Goal: Information Seeking & Learning: Check status

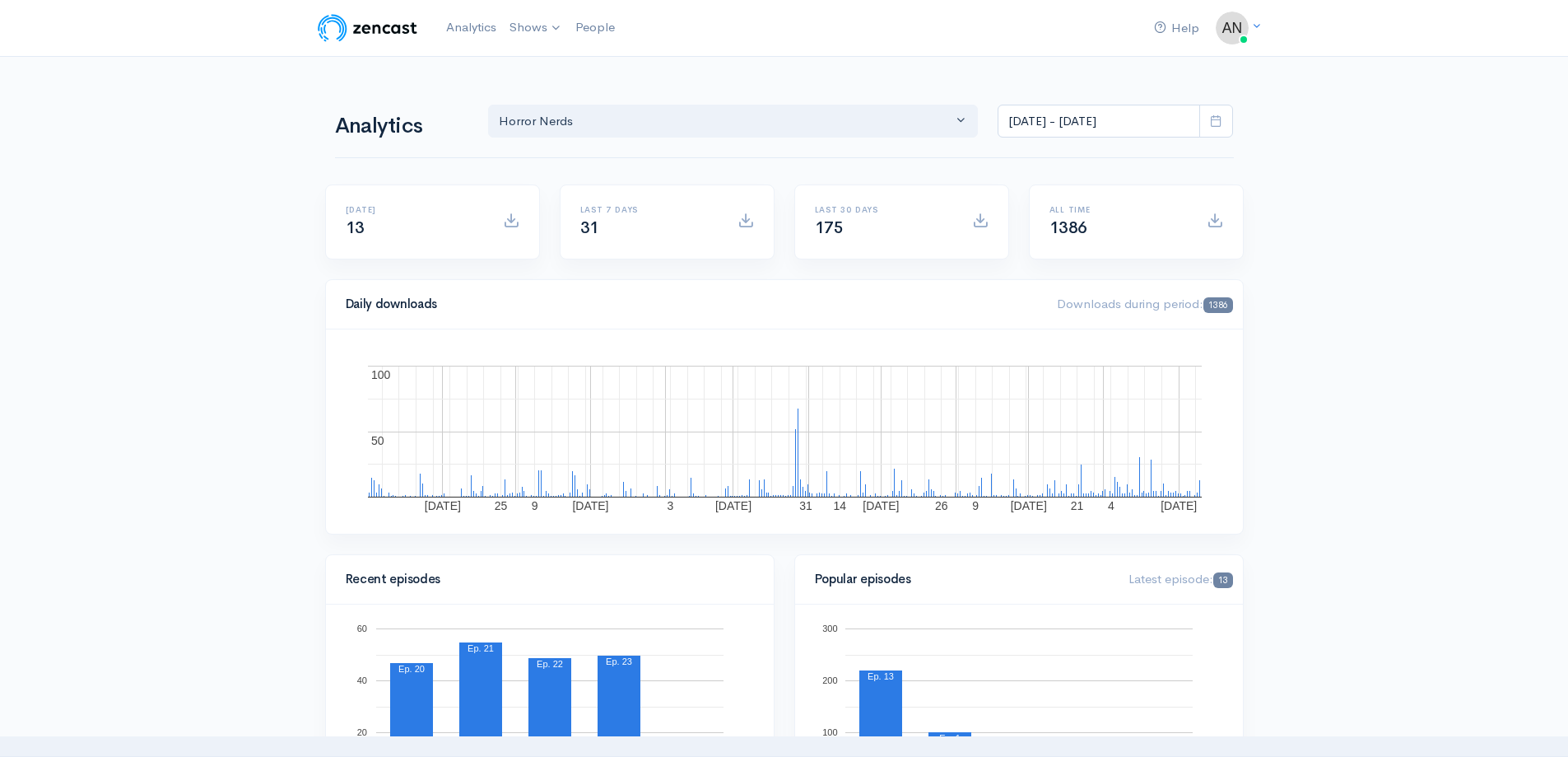
select select "14706"
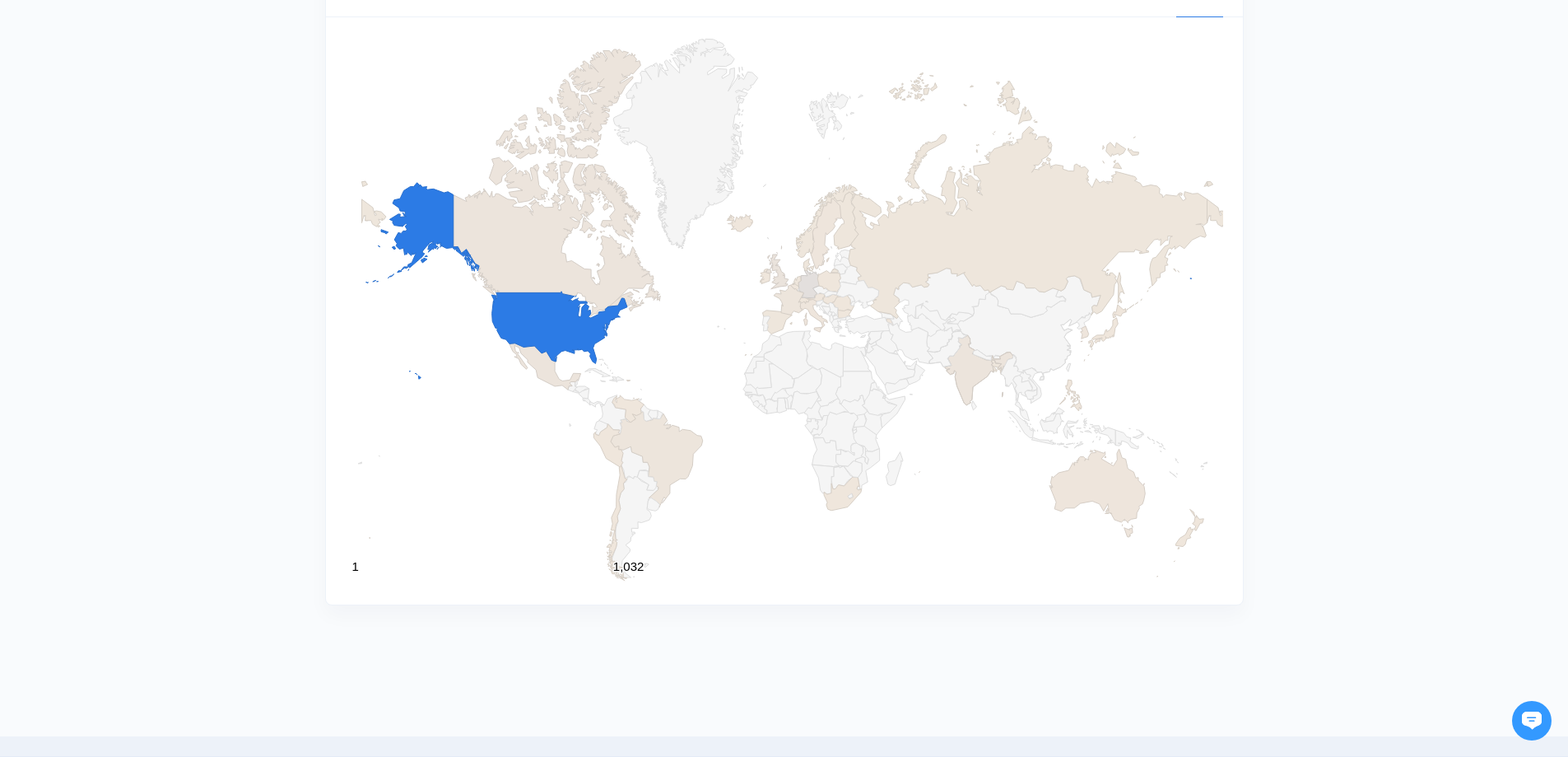
scroll to position [696, 0]
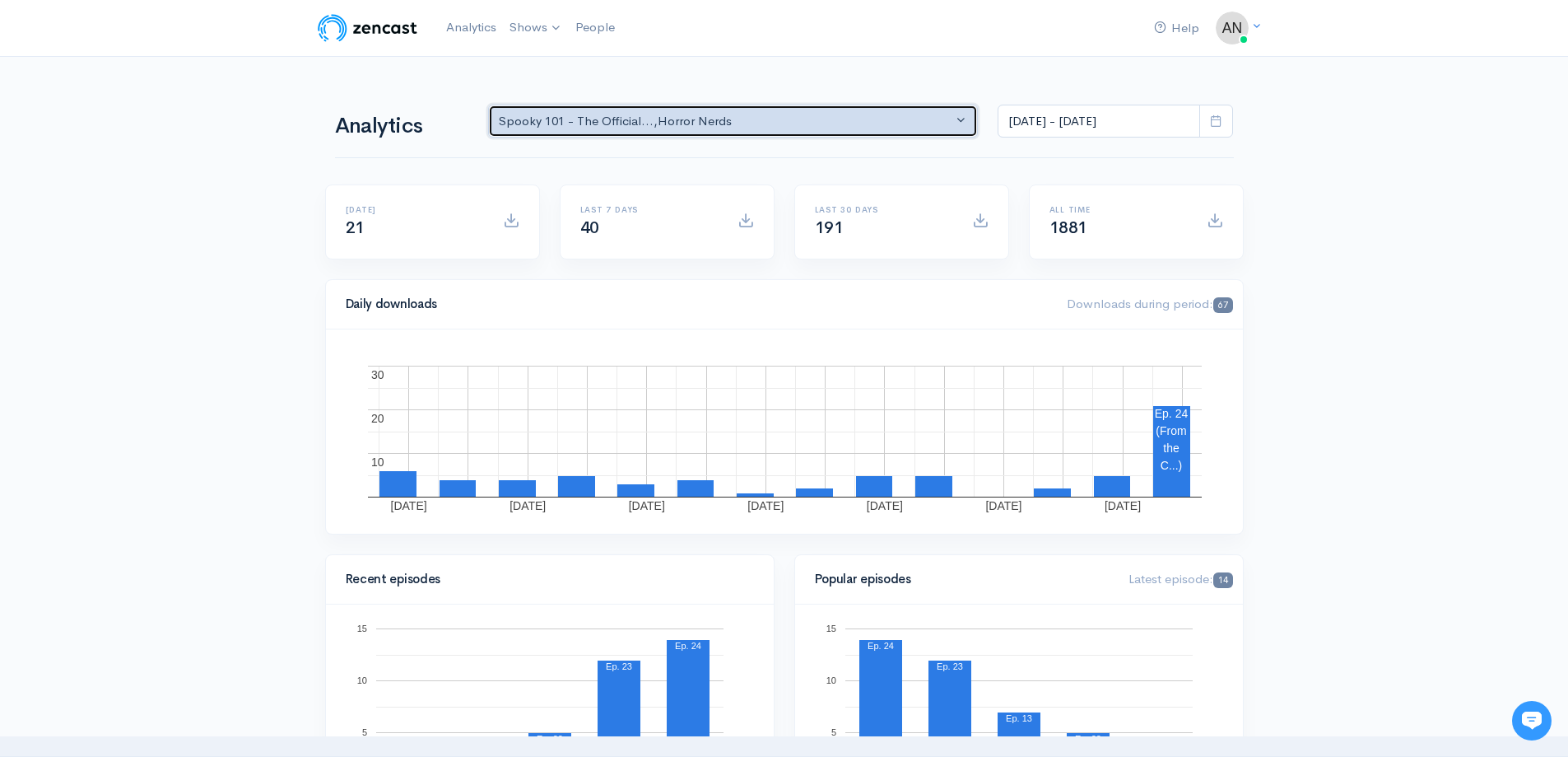
click at [653, 129] on div "Spooky 101 - The Official... , Horror Nerds" at bounding box center [726, 121] width 455 height 19
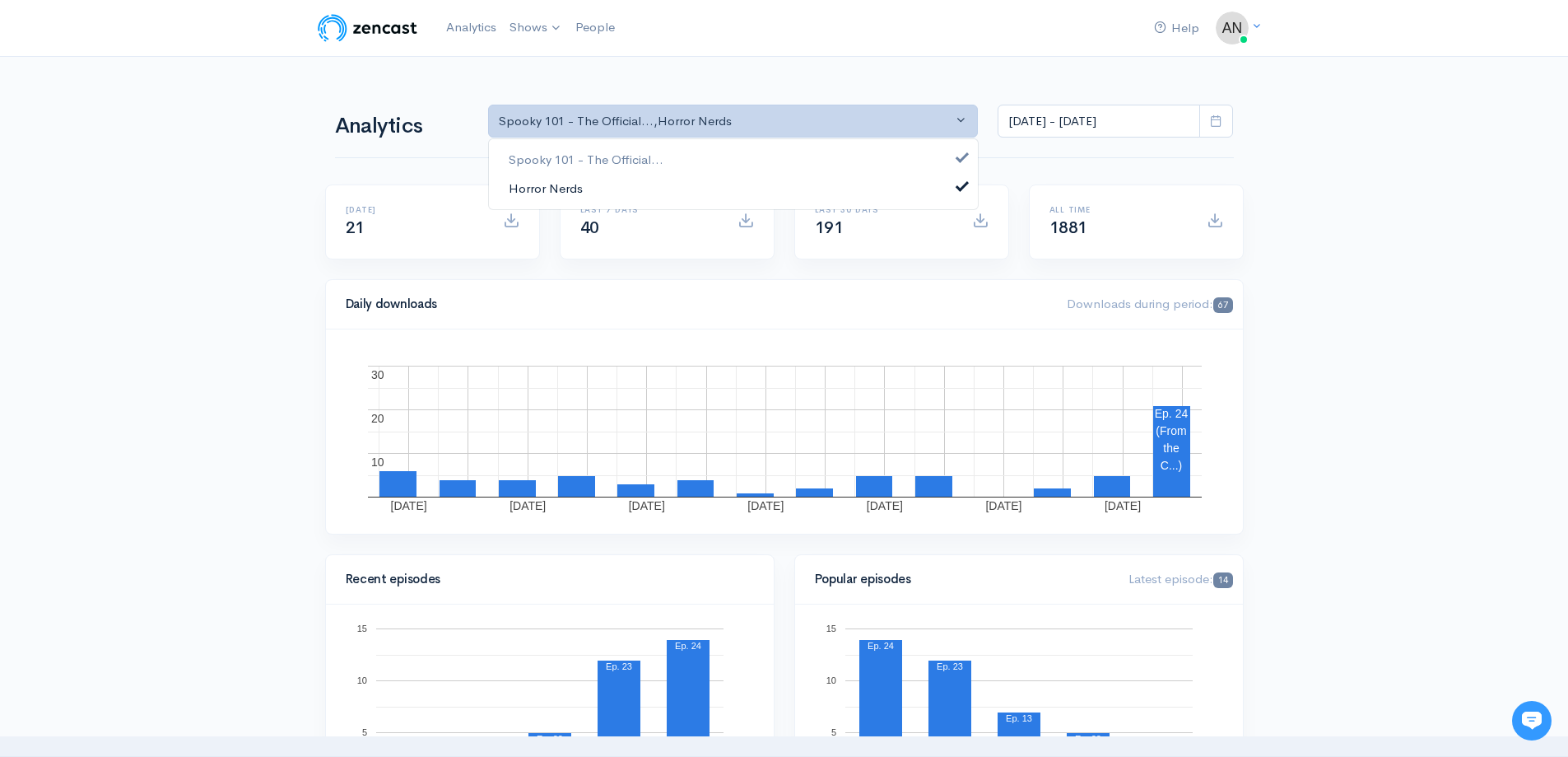
click at [605, 186] on link "Horror Nerds" at bounding box center [733, 188] width 489 height 28
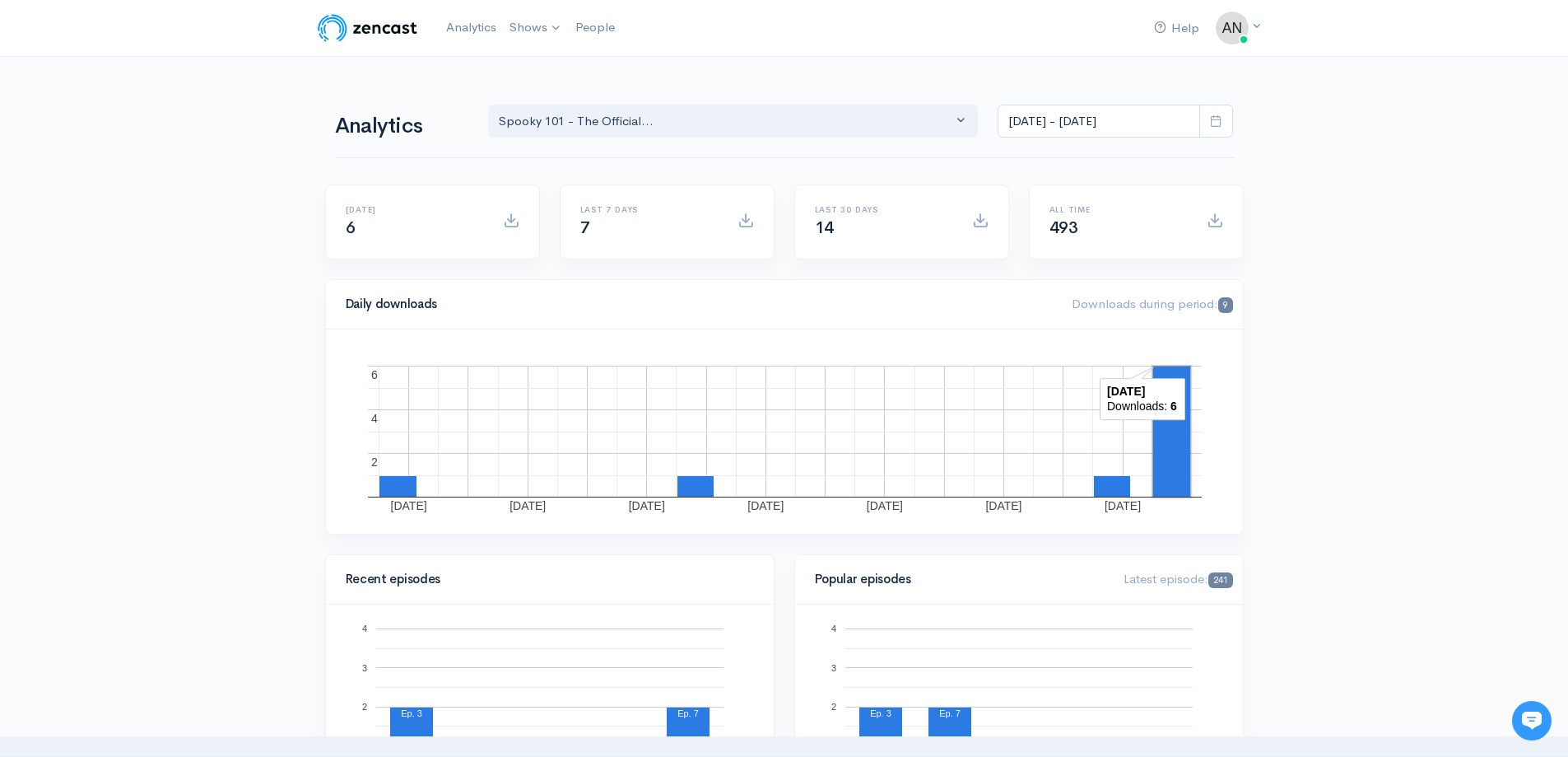
click at [1165, 430] on rect "A chart." at bounding box center [1172, 431] width 37 height 131
click at [1162, 423] on rect "A chart." at bounding box center [1171, 431] width 33 height 126
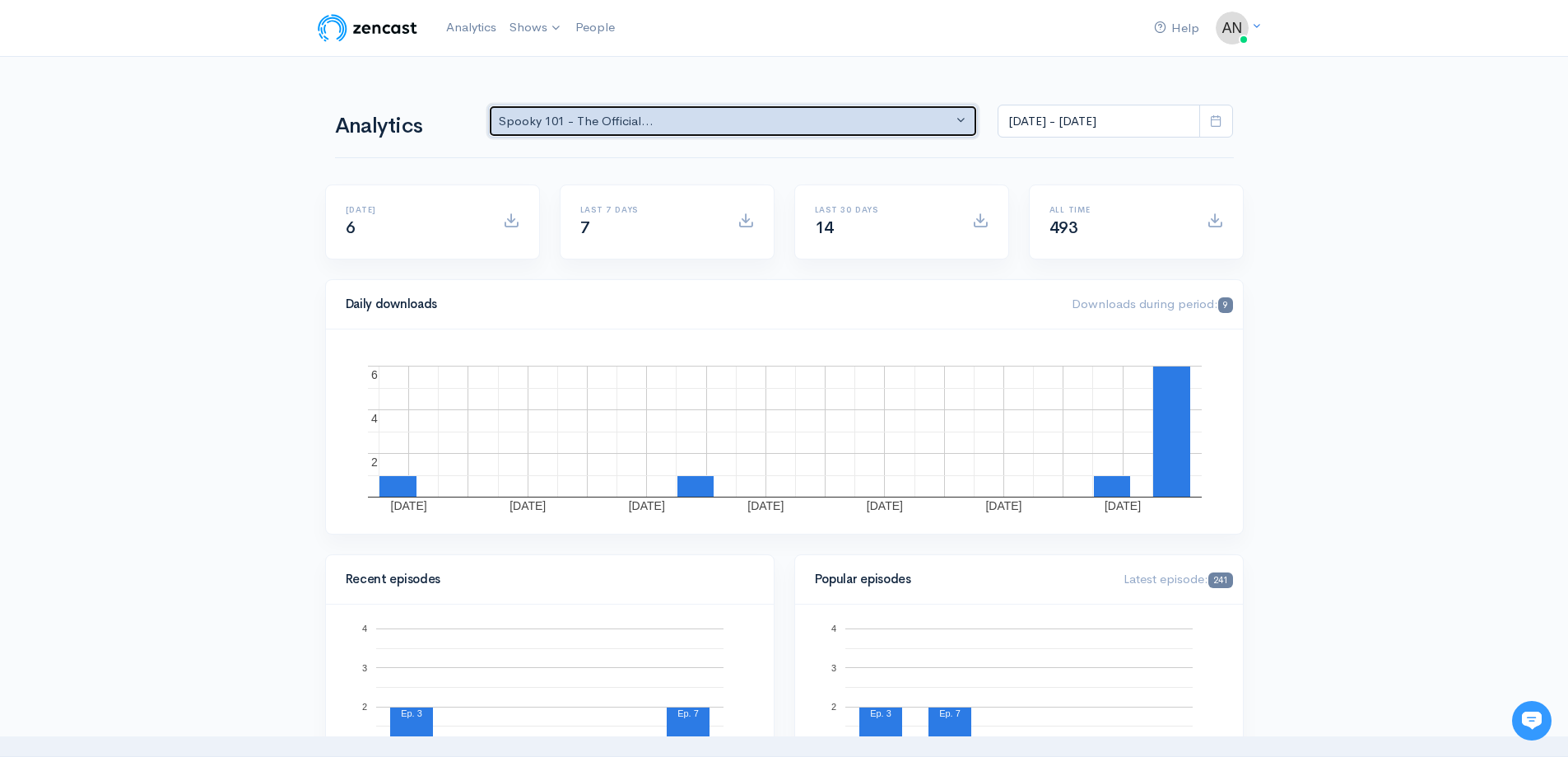
click at [701, 123] on div "Spooky 101 - The Official..." at bounding box center [726, 121] width 455 height 19
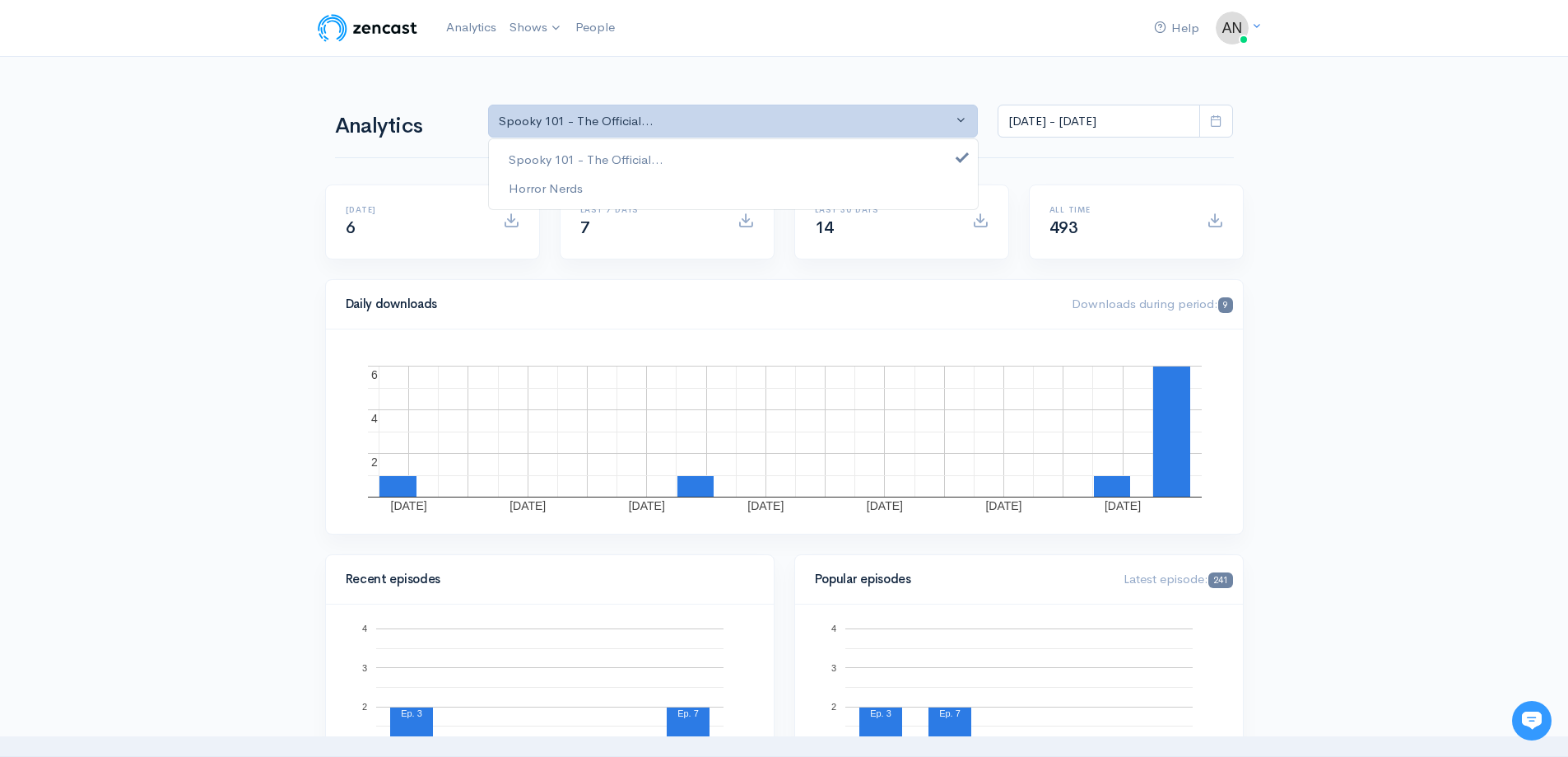
click at [1217, 114] on span at bounding box center [1216, 122] width 34 height 34
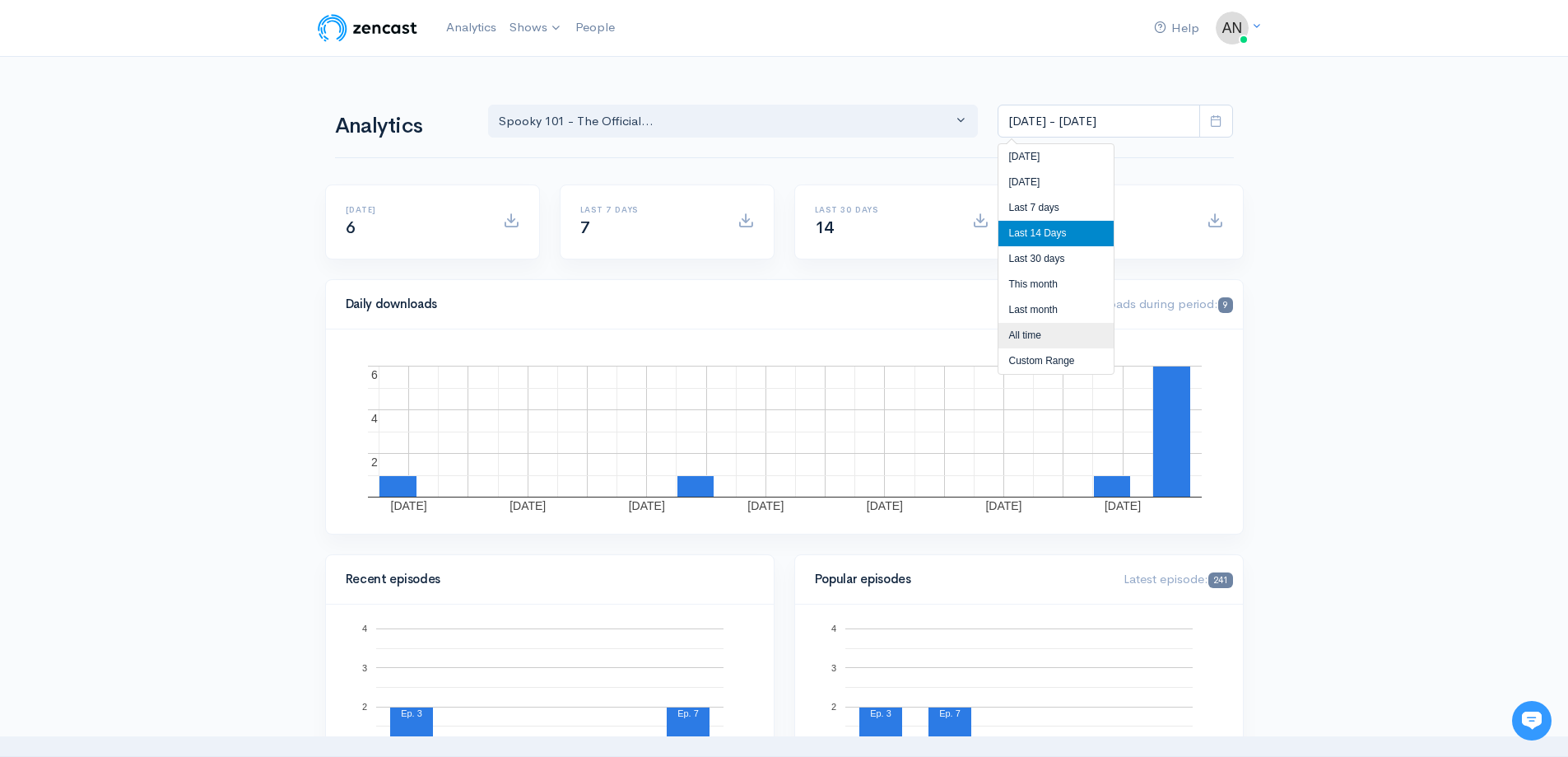
click at [1044, 338] on li "All time" at bounding box center [1056, 335] width 115 height 26
type input "[DATE] - [DATE]"
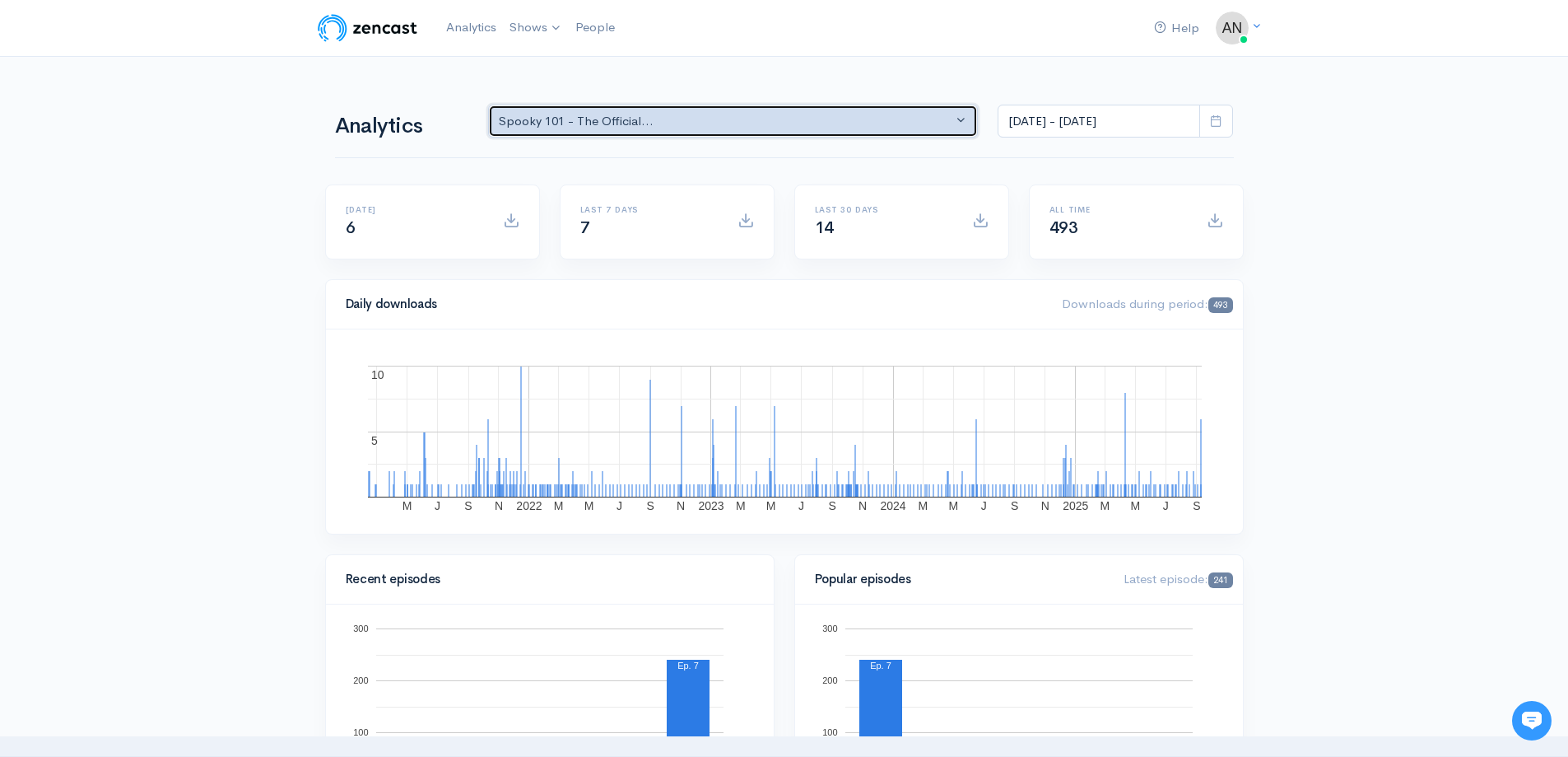
click at [756, 128] on div "Spooky 101 - The Official..." at bounding box center [726, 121] width 455 height 19
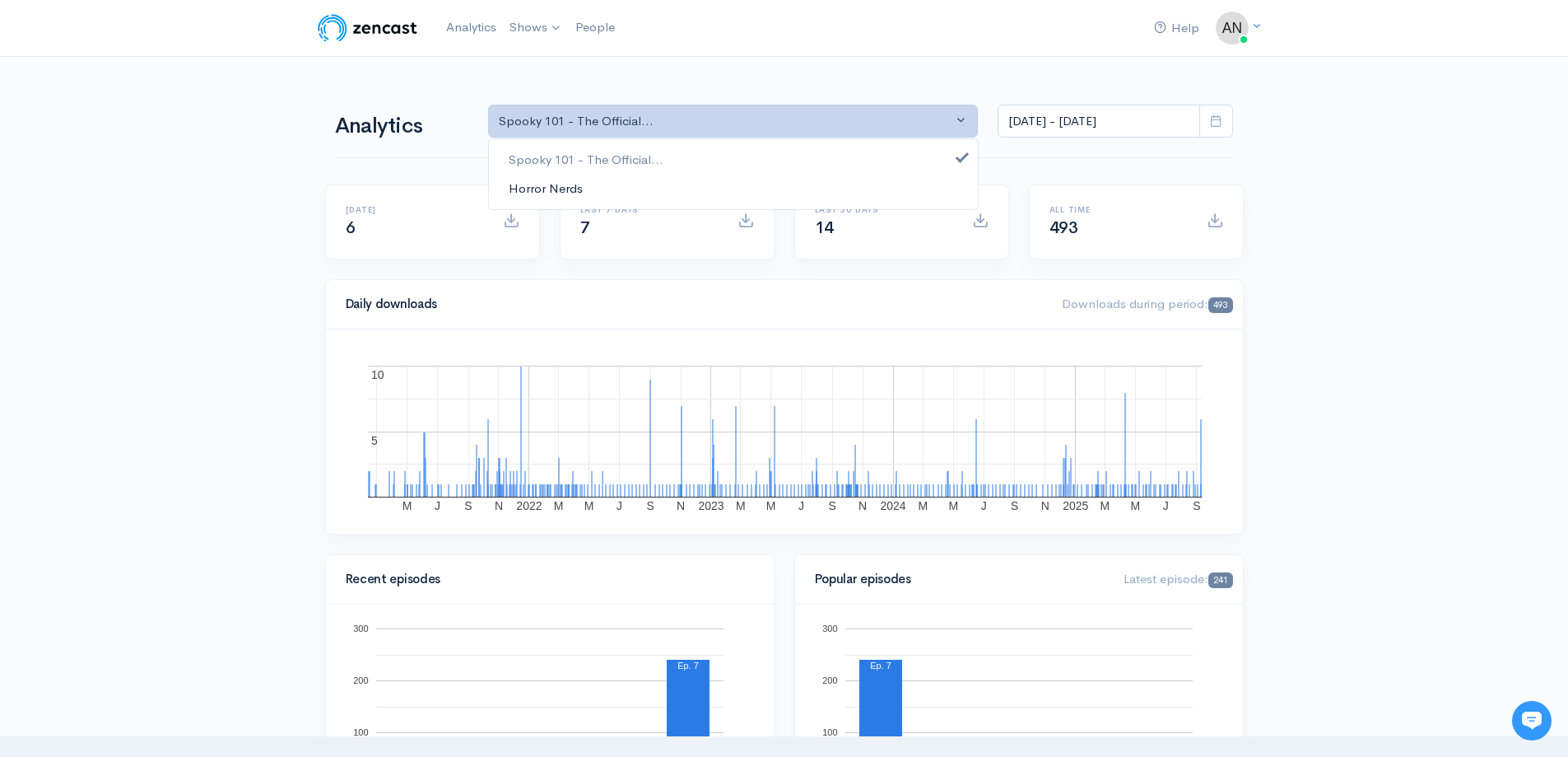
click at [690, 186] on link "Horror Nerds" at bounding box center [733, 188] width 489 height 28
click at [688, 156] on link "Spooky 101 - The Official..." at bounding box center [733, 160] width 489 height 28
select select "14706"
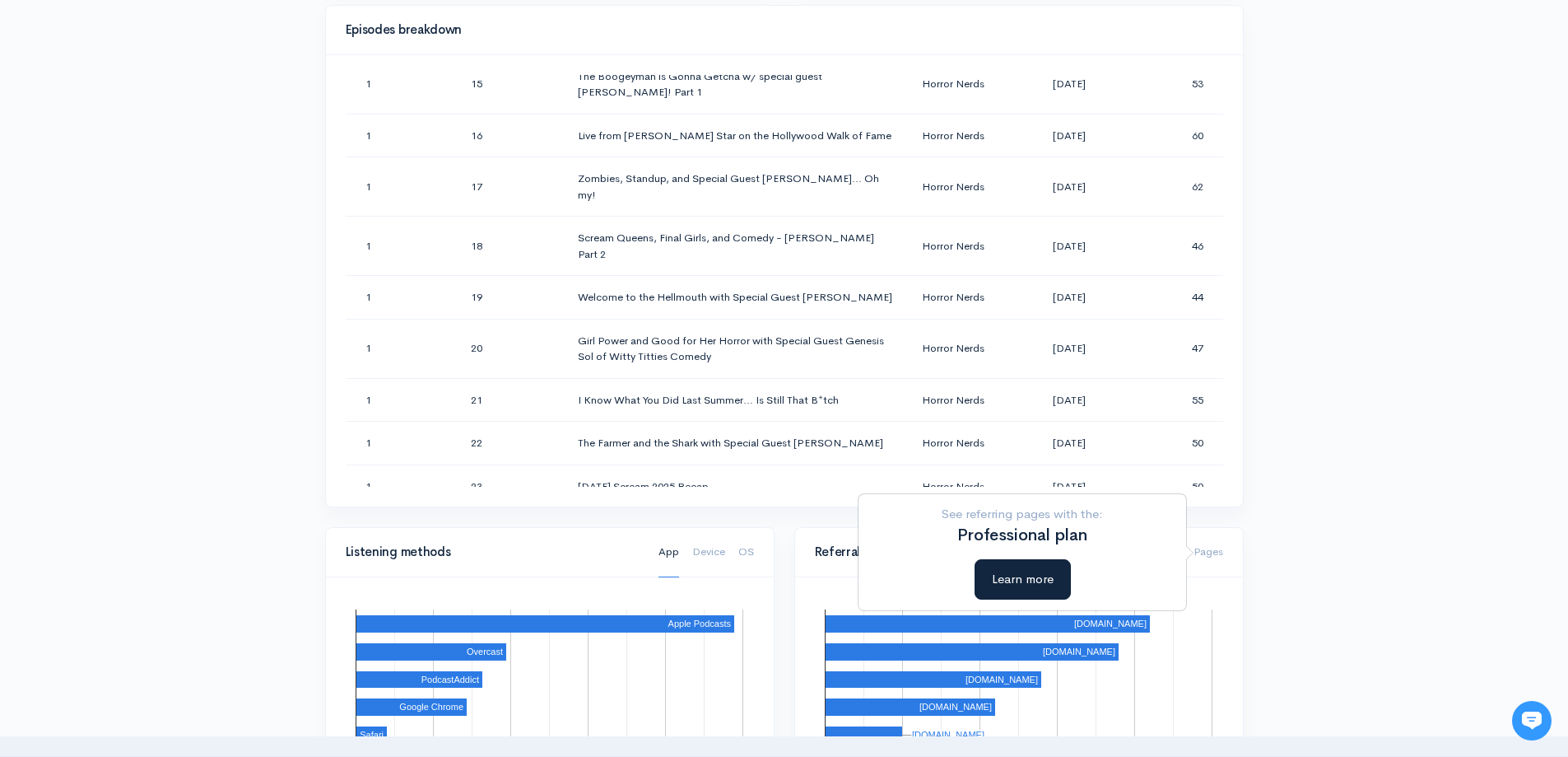
scroll to position [823, 0]
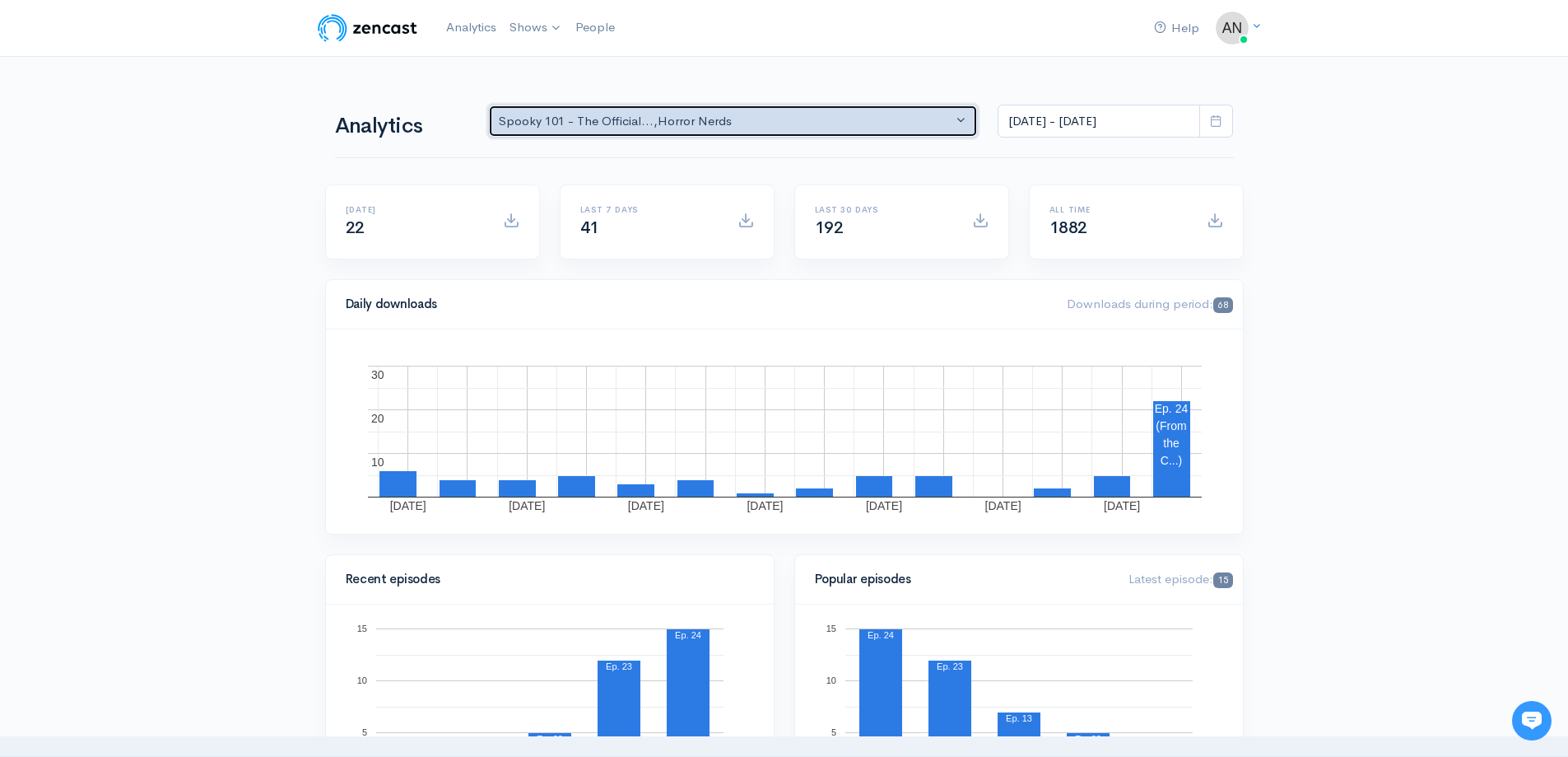
click at [792, 110] on button "Spooky 101 - The Official... , Horror Nerds" at bounding box center [733, 122] width 491 height 34
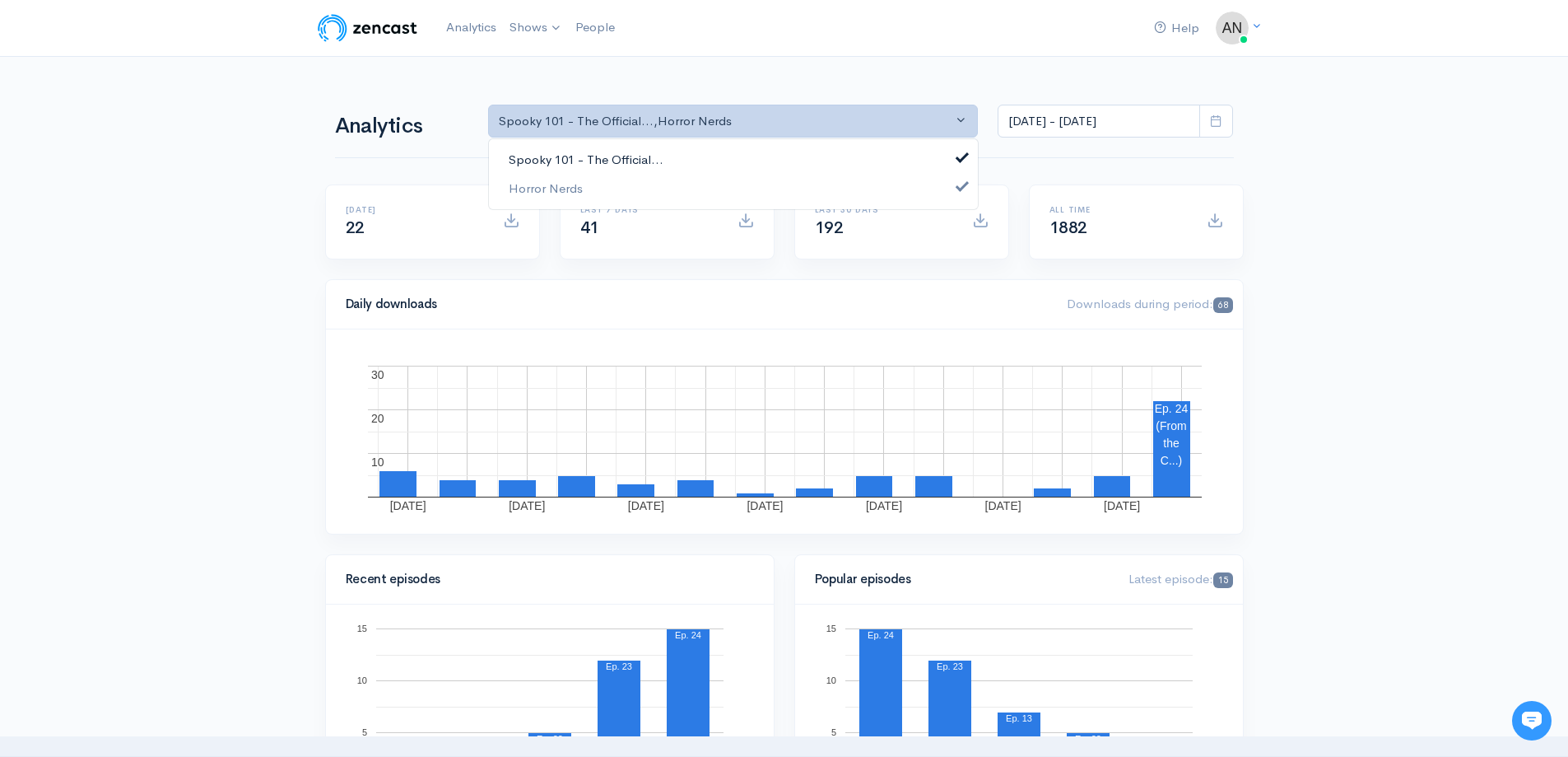
click at [626, 162] on span "Spooky 101 - The Official..." at bounding box center [586, 160] width 155 height 19
select select "14706"
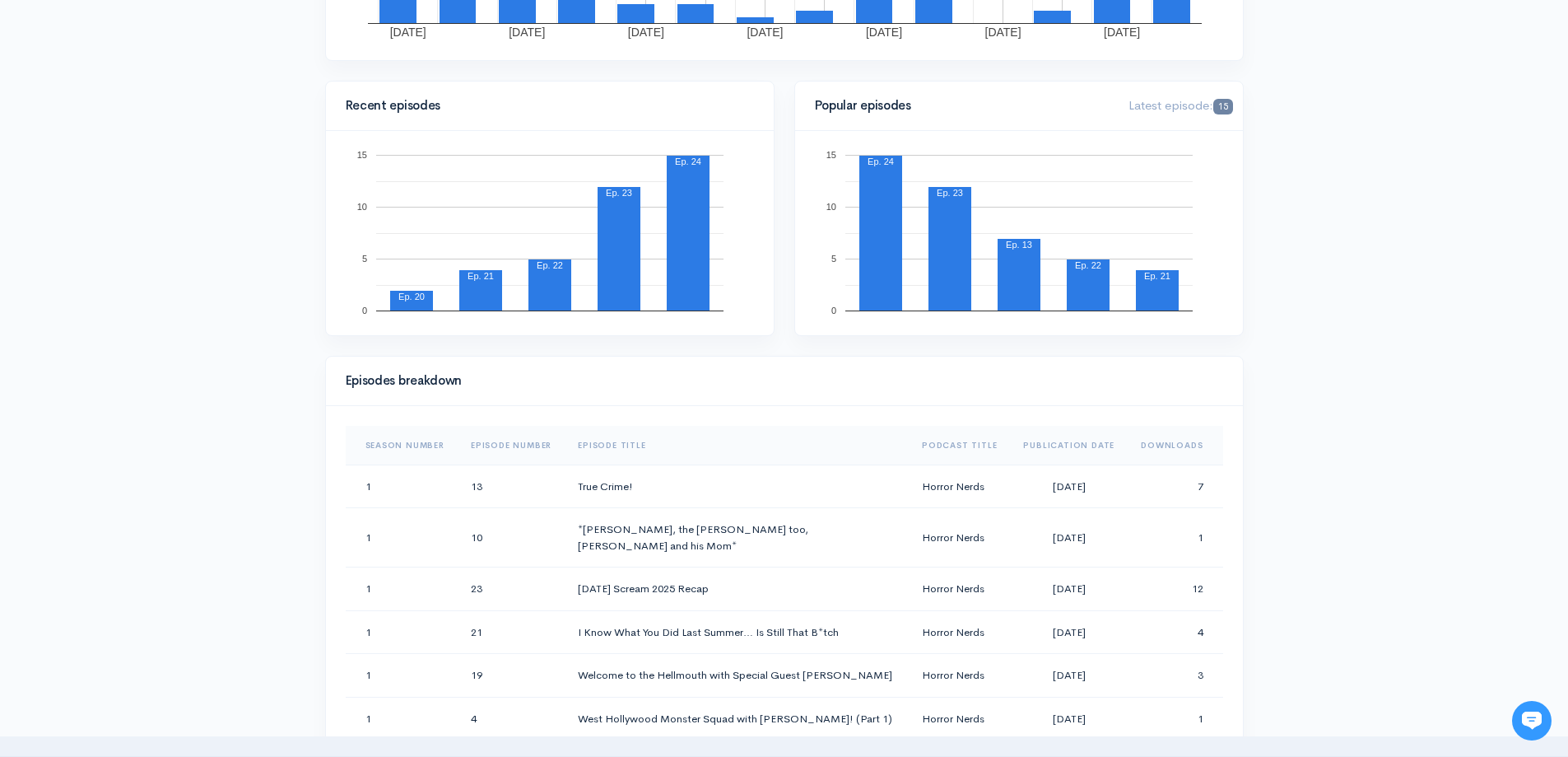
scroll to position [659, 0]
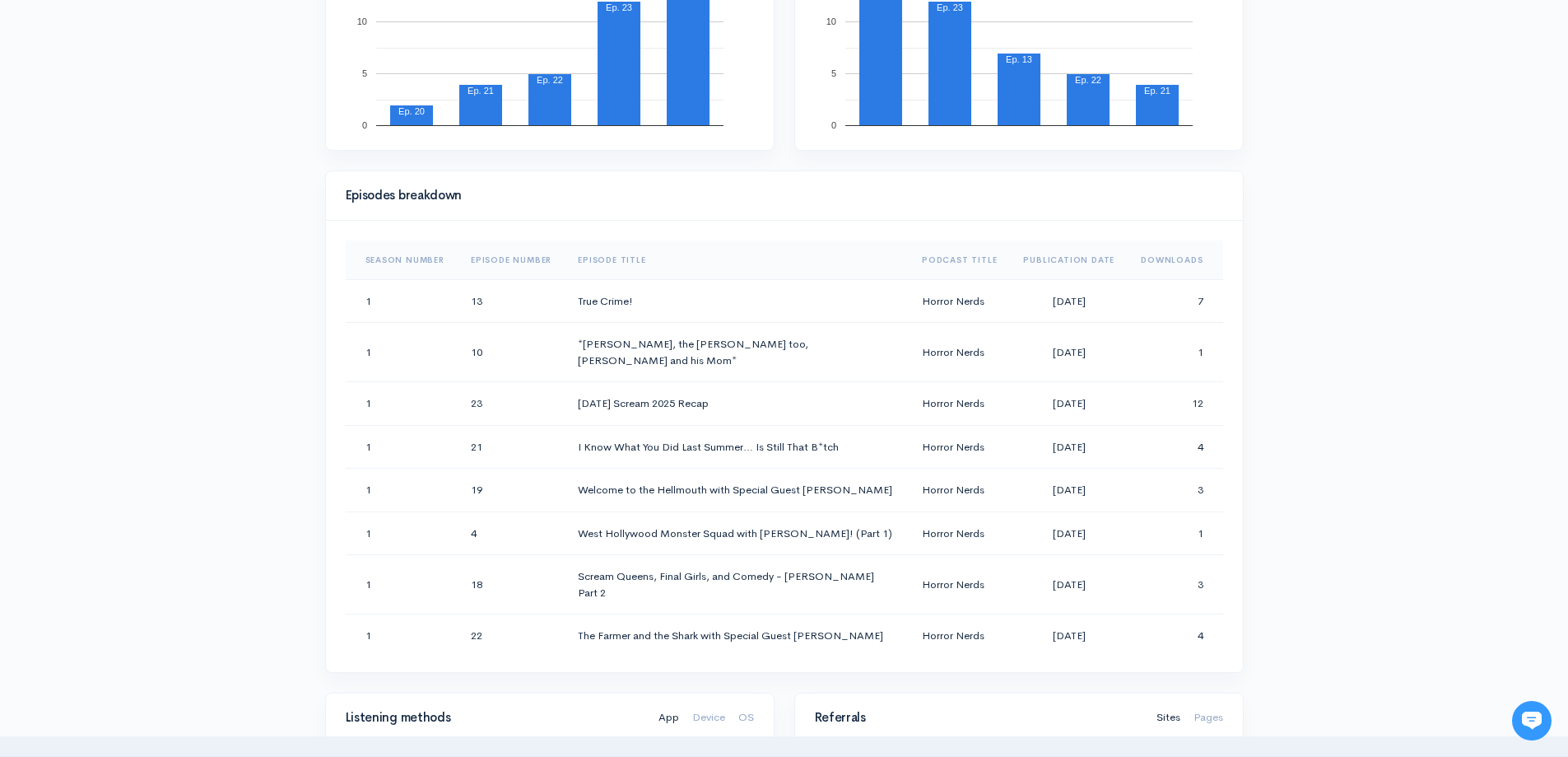
click at [1181, 260] on th "Downloads" at bounding box center [1176, 260] width 95 height 40
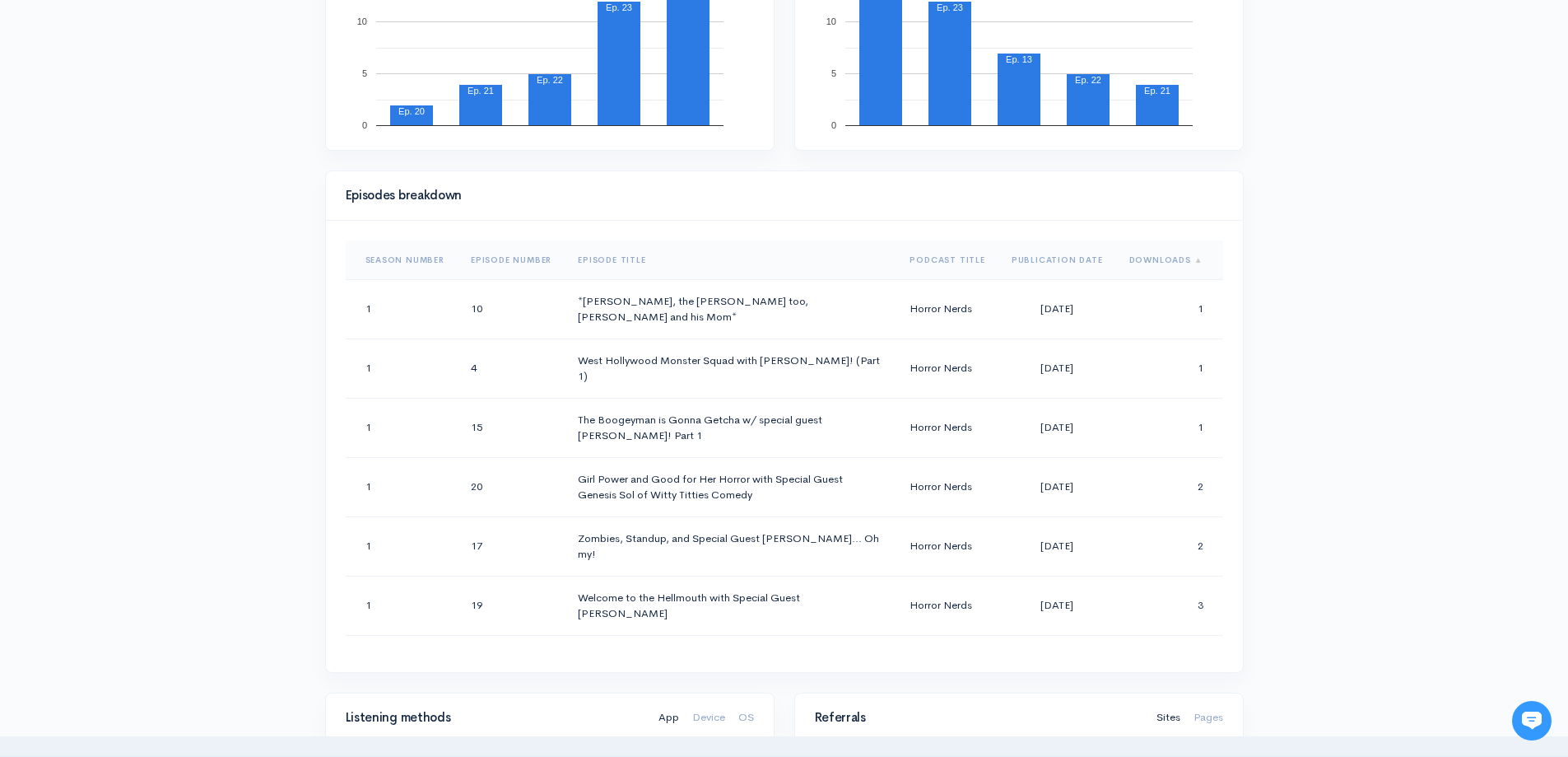
click at [1192, 260] on span "Sort column" at bounding box center [1197, 259] width 12 height 10
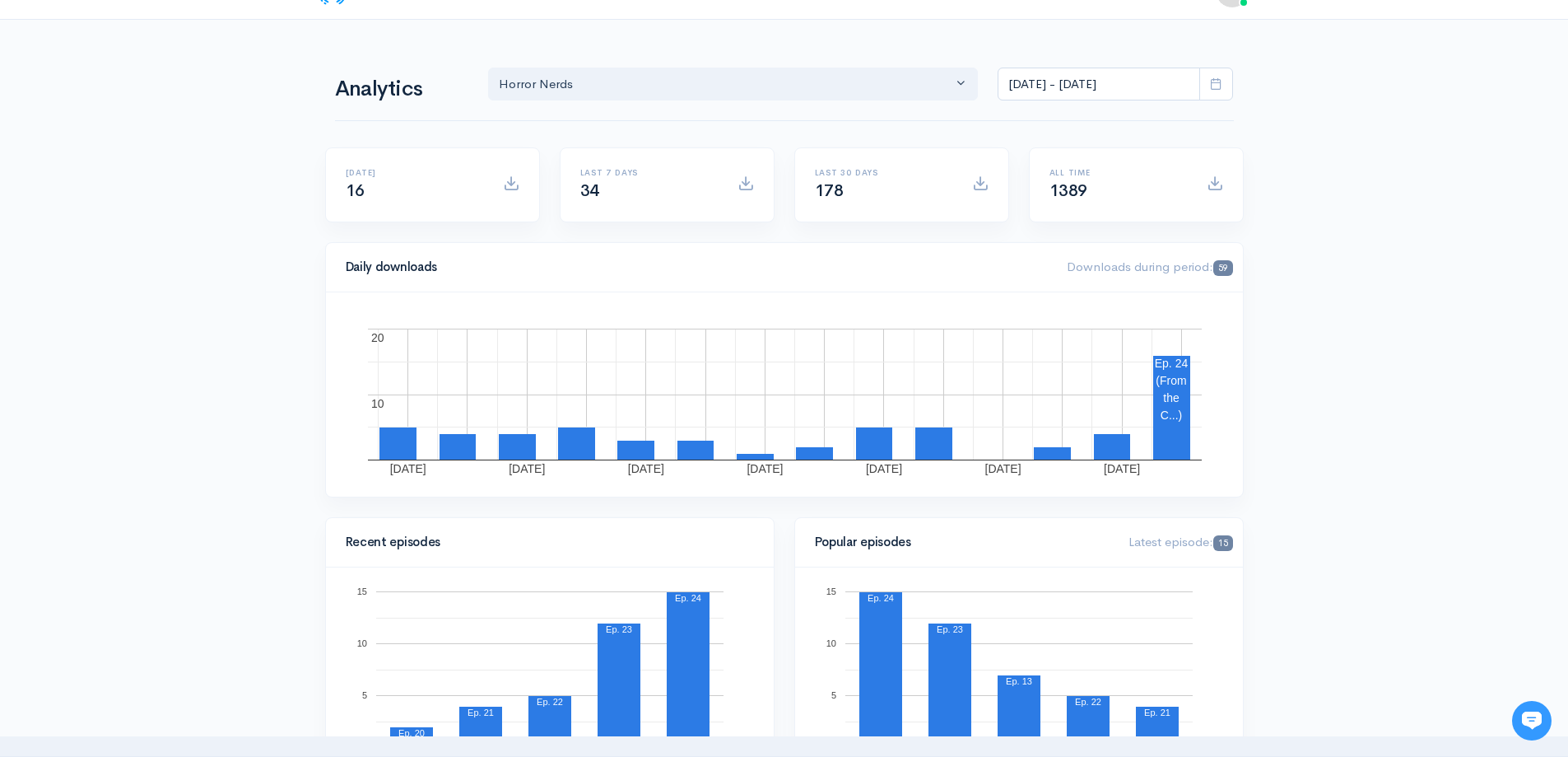
scroll to position [0, 0]
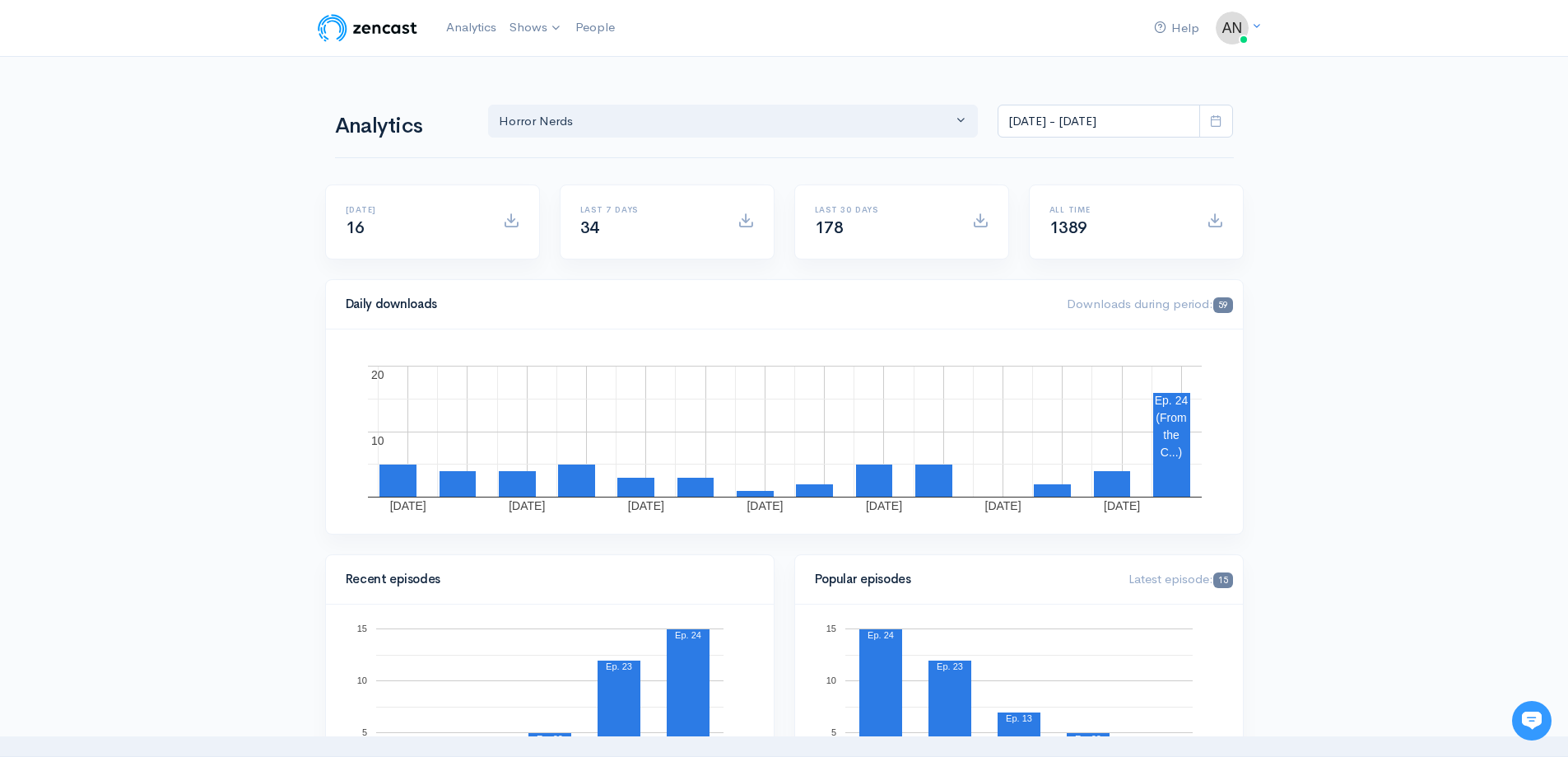
click at [1220, 122] on icon at bounding box center [1216, 120] width 12 height 12
click at [1058, 248] on li "Last 30 days" at bounding box center [1056, 258] width 115 height 26
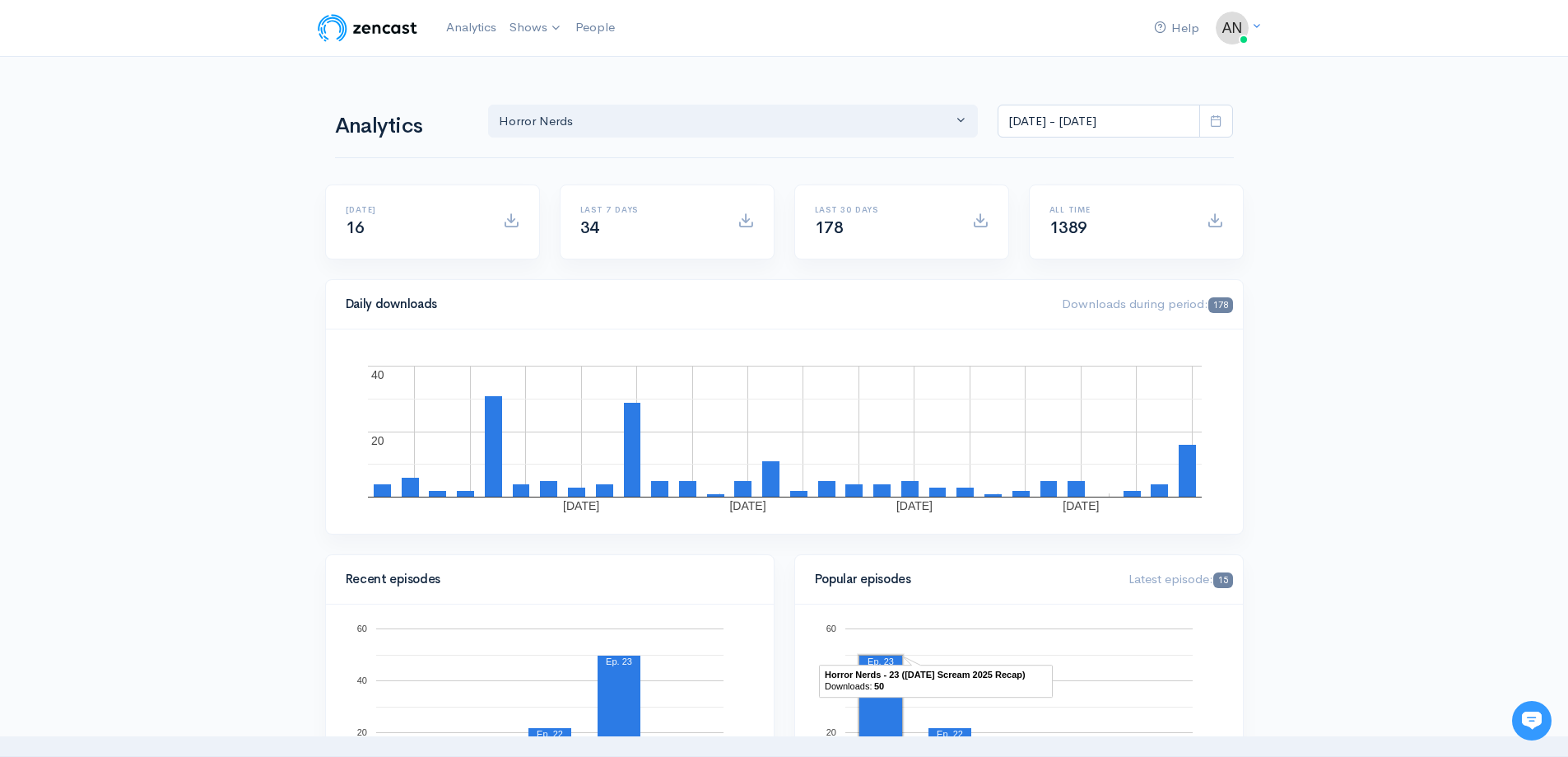
click at [1220, 119] on icon at bounding box center [1216, 120] width 12 height 12
click at [1038, 340] on li "All time" at bounding box center [1056, 335] width 115 height 26
type input "[DATE] - [DATE]"
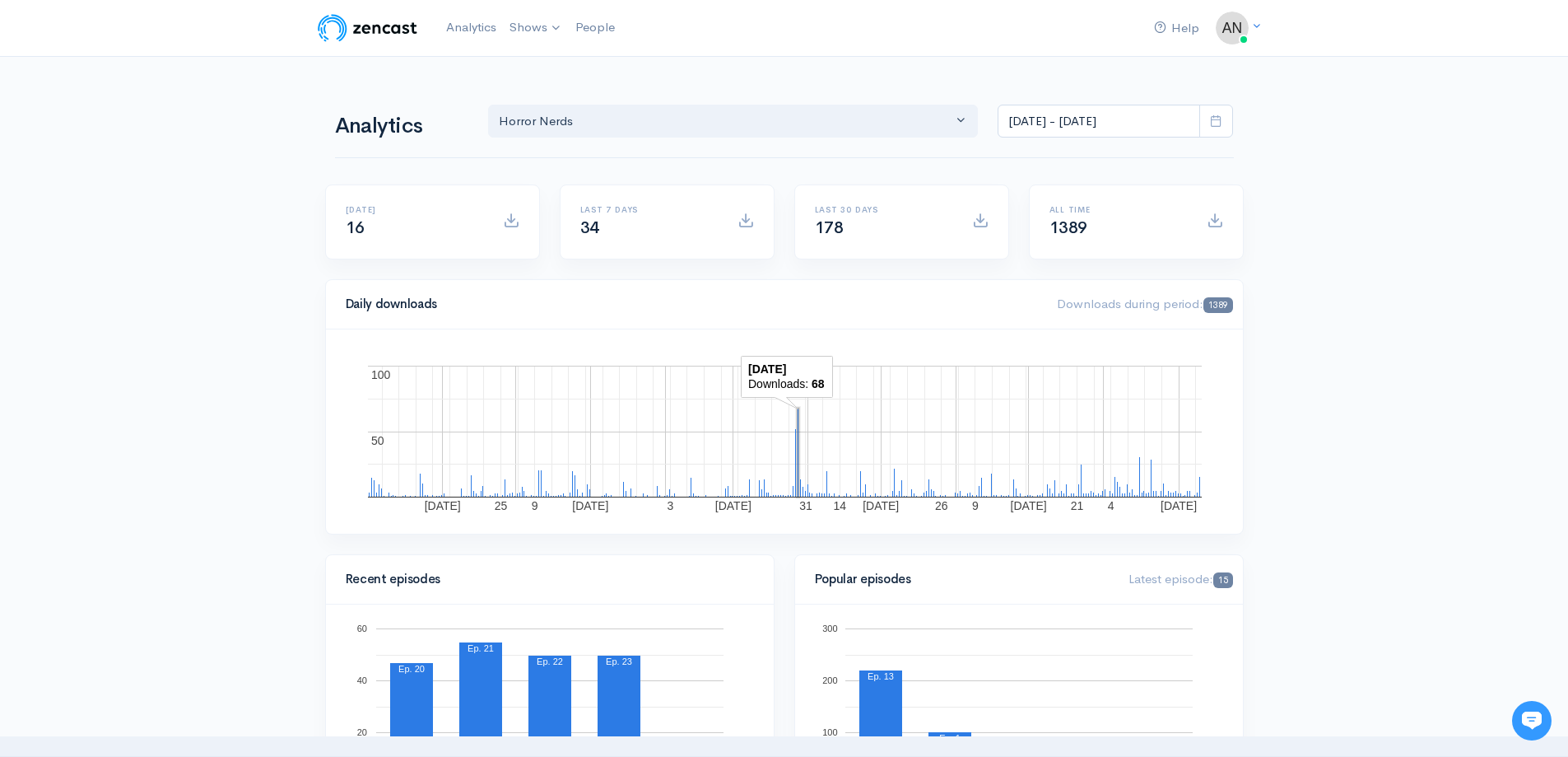
click at [797, 438] on rect "A chart." at bounding box center [797, 452] width 1 height 88
